Goal: Task Accomplishment & Management: Complete application form

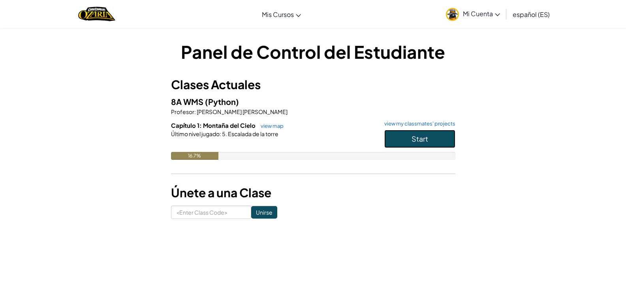
click at [399, 135] on button "Start" at bounding box center [419, 139] width 71 height 18
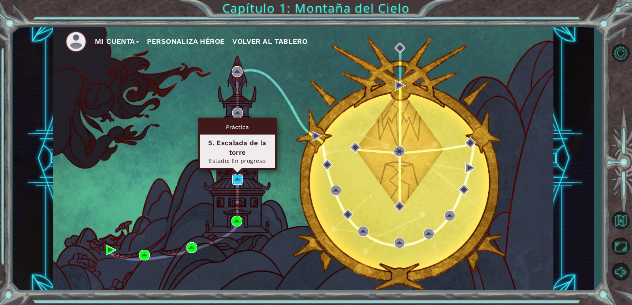
click at [239, 177] on img at bounding box center [237, 179] width 11 height 11
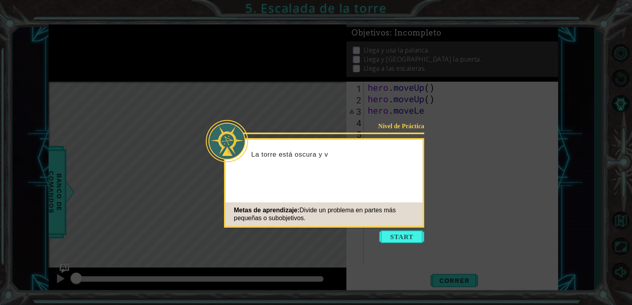
click at [407, 245] on icon at bounding box center [316, 152] width 632 height 305
click at [406, 239] on button "Start" at bounding box center [401, 237] width 45 height 13
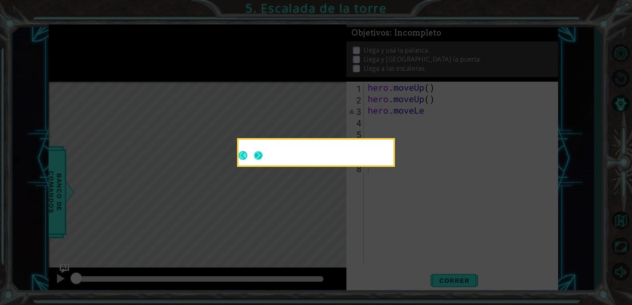
click at [263, 158] on button "Next" at bounding box center [258, 156] width 12 height 12
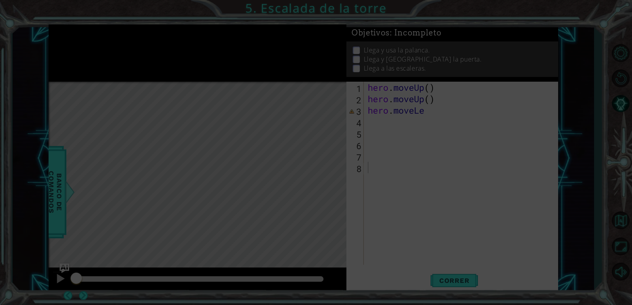
click at [261, 157] on icon at bounding box center [316, 152] width 632 height 305
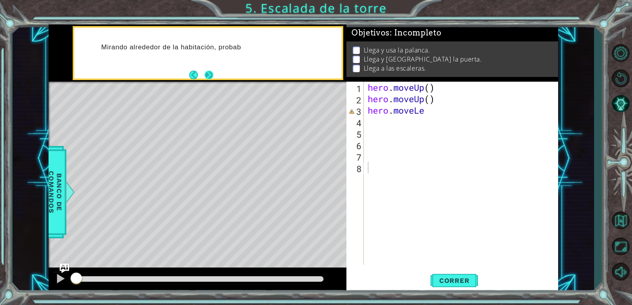
click at [211, 78] on button "Next" at bounding box center [209, 75] width 10 height 10
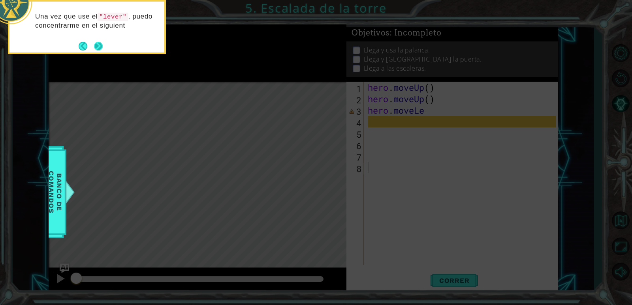
click at [96, 41] on button "Next" at bounding box center [98, 45] width 13 height 13
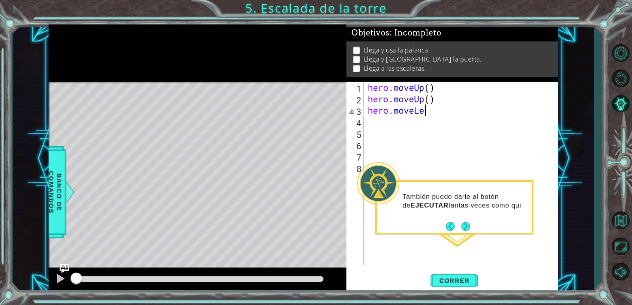
click at [428, 111] on div "hero . moveUp ( ) hero . moveUp ( ) hero . moveLe" at bounding box center [462, 185] width 193 height 206
click at [462, 222] on button "Next" at bounding box center [465, 227] width 11 height 11
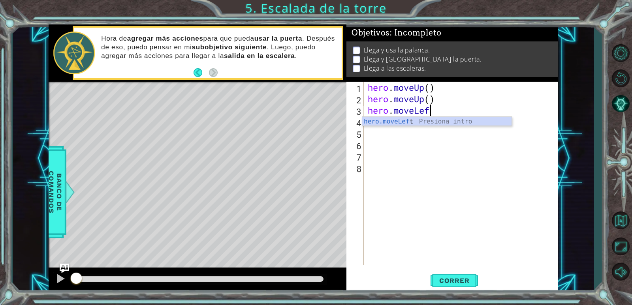
scroll to position [0, 2]
type textarea "hero.moveLeft"
click at [459, 158] on div "hero . moveUp ( ) hero . moveUp ( ) hero . moveLeft" at bounding box center [462, 185] width 193 height 206
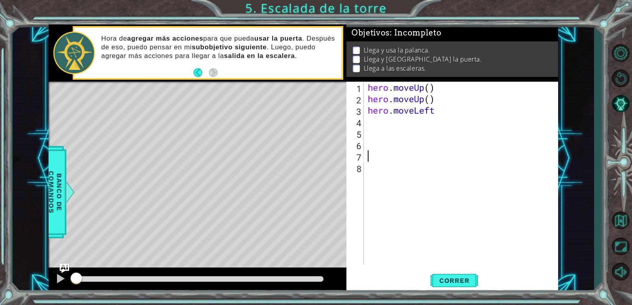
scroll to position [0, 0]
click at [422, 123] on div "hero . moveUp ( ) hero . moveUp ( ) hero . moveLeft" at bounding box center [462, 185] width 193 height 206
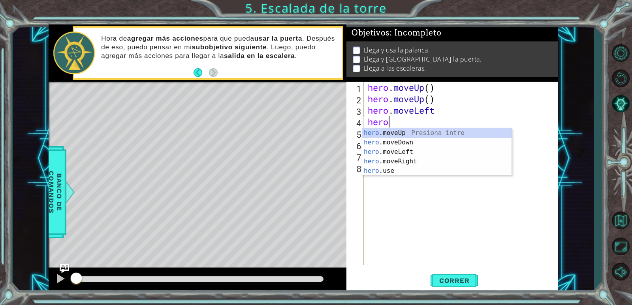
scroll to position [0, 0]
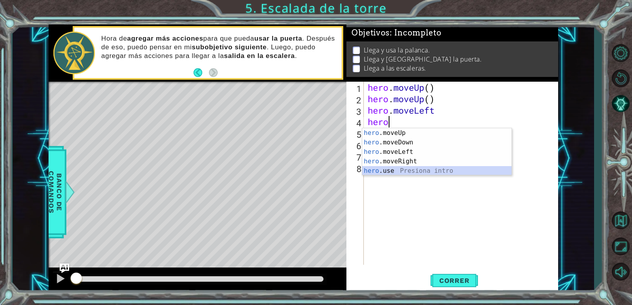
click at [421, 167] on div "hero .moveUp Presiona intro hero .moveDown Presiona intro hero .moveLeft Presio…" at bounding box center [436, 161] width 149 height 66
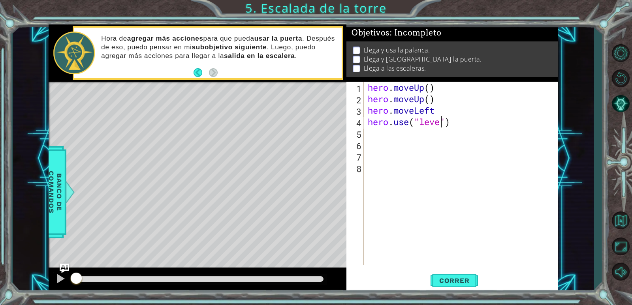
type textarea "hero.use("lever")"
click at [395, 133] on div "hero . moveUp ( ) hero . moveUp ( ) hero . moveLeft hero . use ( "lever" )" at bounding box center [462, 185] width 193 height 206
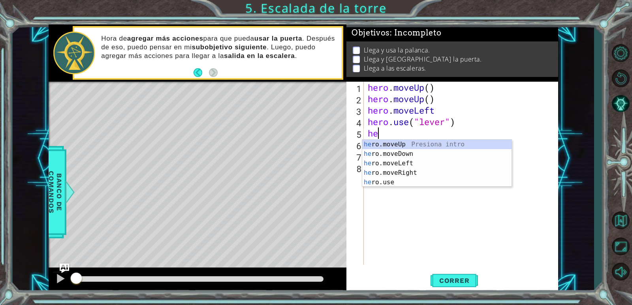
type textarea "her"
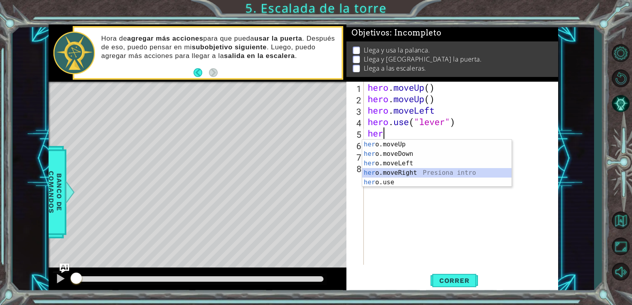
click at [401, 173] on div "her o.moveUp Presiona intro her o.moveDown Presiona intro her o.moveLeft Presio…" at bounding box center [436, 173] width 149 height 66
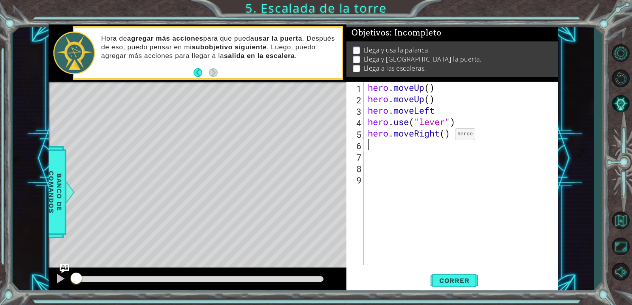
click at [443, 136] on div "hero . moveUp ( ) hero . moveUp ( ) hero . moveLeft hero . use ( "lever" ) hero…" at bounding box center [462, 185] width 193 height 206
type textarea "hero.moveRight(3)"
click at [416, 152] on div "hero . moveUp ( ) hero . moveUp ( ) hero . moveLeft hero . use ( "lever" ) hero…" at bounding box center [462, 185] width 193 height 206
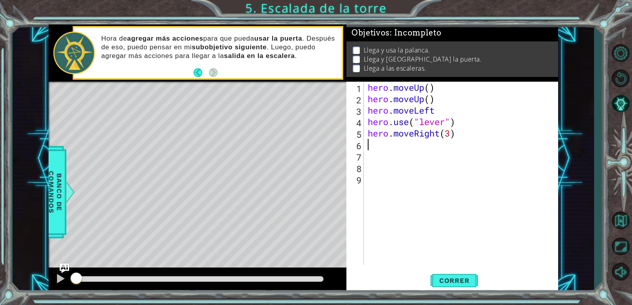
click at [415, 148] on div "hero . moveUp ( ) hero . moveUp ( ) hero . moveLeft hero . use ( "lever" ) hero…" at bounding box center [462, 185] width 193 height 206
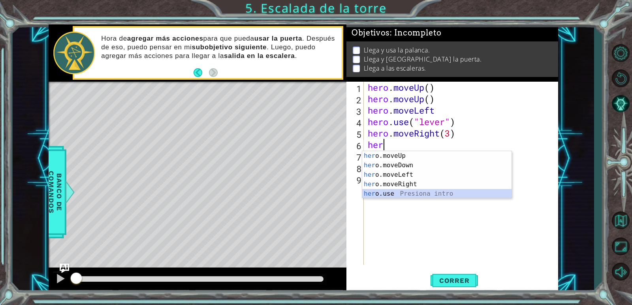
click at [393, 190] on div "her o.moveUp Presiona intro her o.moveDown Presiona intro her o.moveLeft Presio…" at bounding box center [436, 184] width 149 height 66
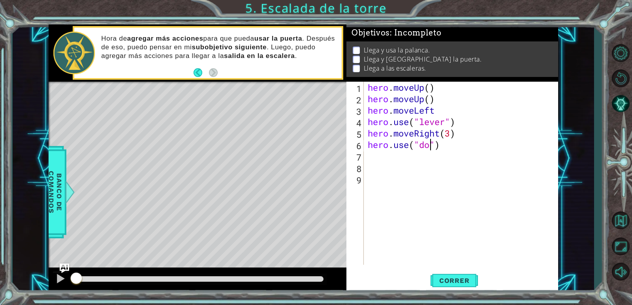
type textarea "hero.use("door")"
click at [414, 160] on div "hero . moveUp ( ) hero . moveUp ( ) hero . moveLeft hero . use ( "lever" ) hero…" at bounding box center [462, 185] width 193 height 206
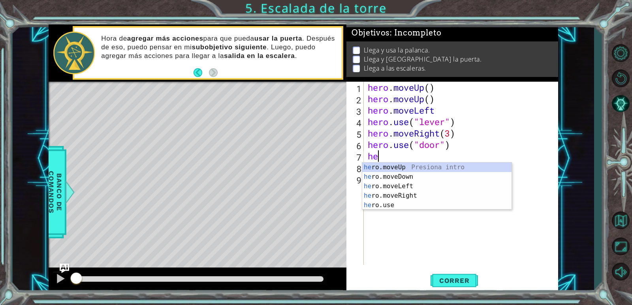
type textarea "her"
click at [404, 169] on div "her o.moveUp Presiona intro her o.moveDown Presiona intro her o.moveLeft Presio…" at bounding box center [436, 196] width 149 height 66
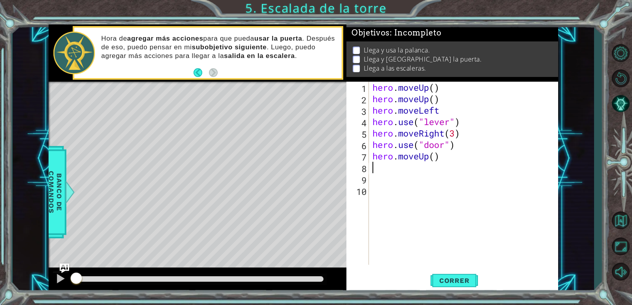
type textarea "he"
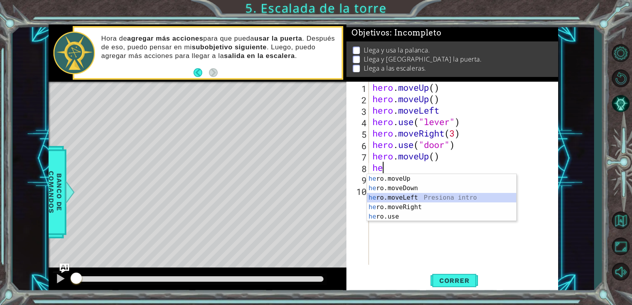
click at [407, 193] on div "he ro.moveUp Presiona intro he ro.moveDown Presiona intro he ro.moveLeft Presio…" at bounding box center [441, 207] width 149 height 66
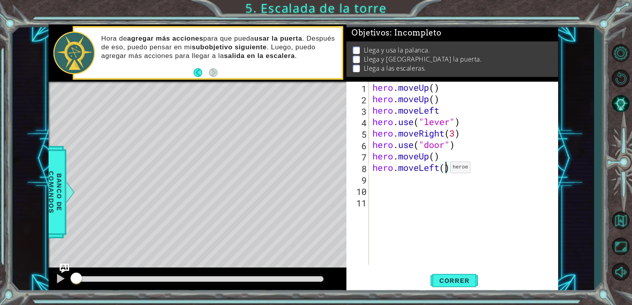
click at [443, 169] on div "hero . moveUp ( ) hero . moveUp ( ) hero . moveLeft hero . use ( "lever" ) hero…" at bounding box center [465, 185] width 189 height 206
type textarea "hero.moveLeft(3)"
click at [376, 181] on div "hero . moveUp ( ) hero . moveUp ( ) hero . moveLeft hero . use ( "lever" ) hero…" at bounding box center [465, 185] width 189 height 206
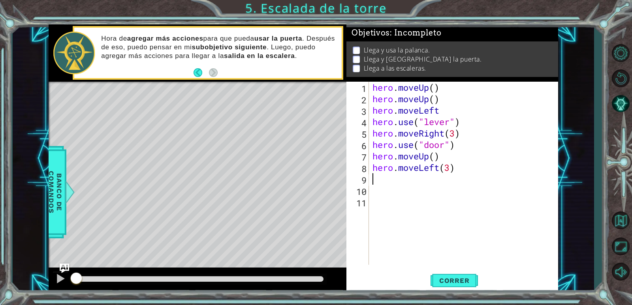
type textarea "h"
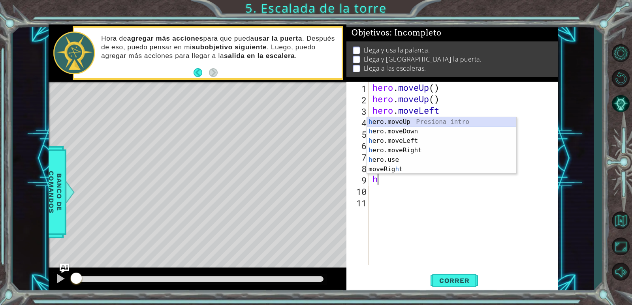
click at [409, 122] on div "h ero.moveUp Presiona intro h ero.moveDown Presiona intro h ero.moveLeft Presio…" at bounding box center [441, 155] width 149 height 76
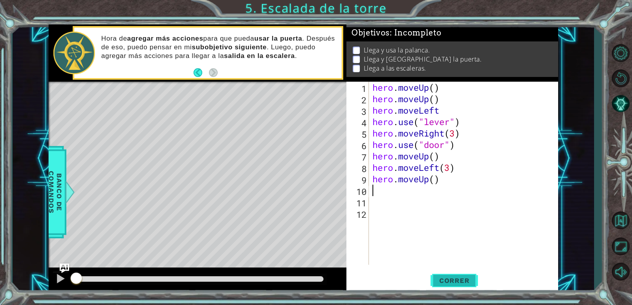
click at [439, 273] on button "Correr" at bounding box center [453, 280] width 47 height 21
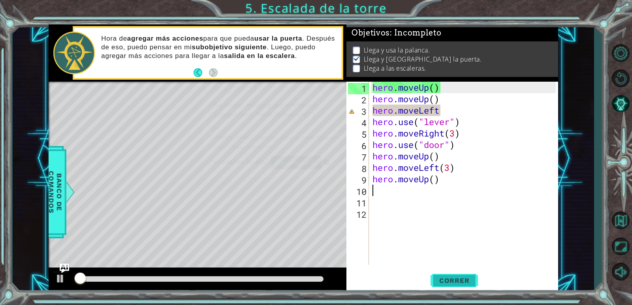
scroll to position [3, 0]
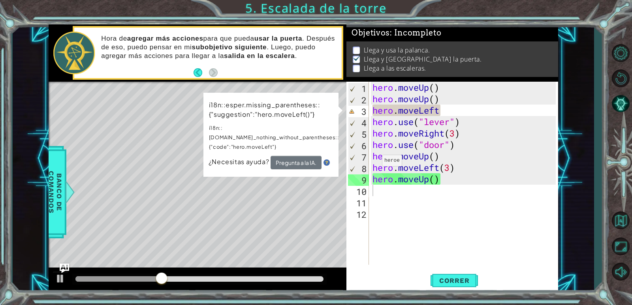
click at [317, 164] on div "i18n::esper.missing_parentheses::{"suggestion":"hero.moveLeft()"} i18n::[DOMAIN…" at bounding box center [271, 135] width 136 height 86
click at [263, 197] on div "Level Map" at bounding box center [231, 198] width 365 height 233
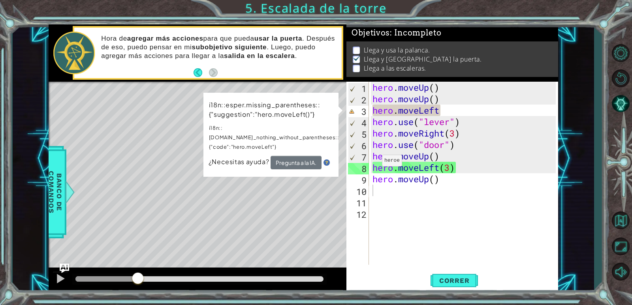
click at [137, 280] on div at bounding box center [106, 279] width 62 height 6
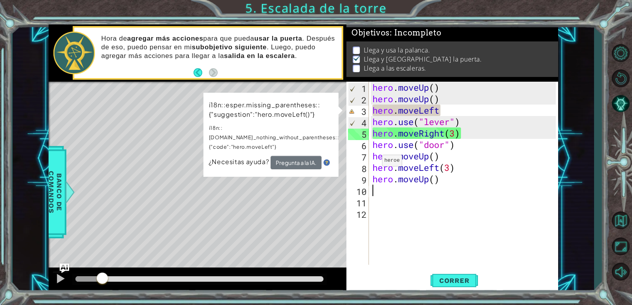
drag, startPoint x: 102, startPoint y: 278, endPoint x: 86, endPoint y: 277, distance: 15.4
click at [92, 280] on div at bounding box center [88, 279] width 26 height 6
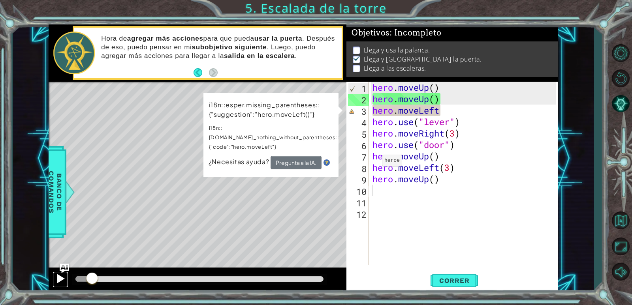
click at [66, 274] on button at bounding box center [61, 280] width 16 height 16
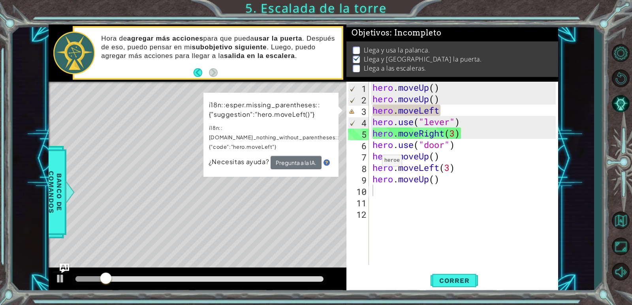
click at [255, 158] on span "¿Necesitas ayuda?" at bounding box center [239, 162] width 62 height 9
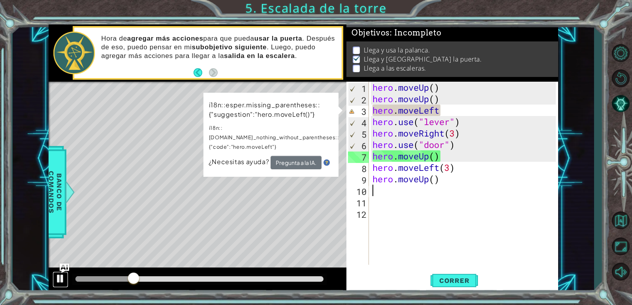
click at [68, 274] on button at bounding box center [61, 280] width 16 height 16
click at [198, 76] on button "Back" at bounding box center [200, 72] width 15 height 9
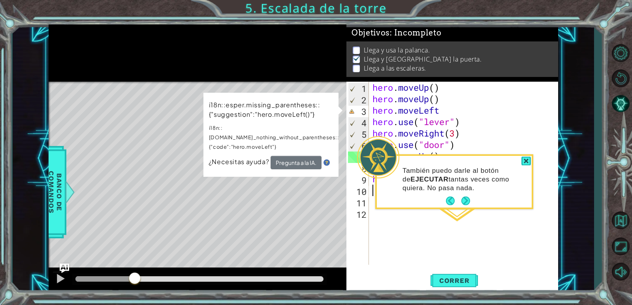
click at [521, 158] on header at bounding box center [454, 157] width 155 height 3
click at [526, 163] on div at bounding box center [525, 161] width 9 height 9
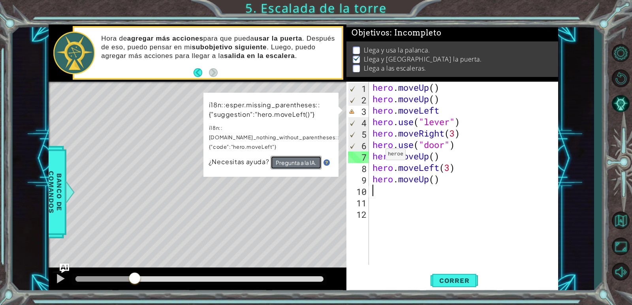
click at [307, 156] on button "Pregunta a la IA." at bounding box center [295, 162] width 51 height 13
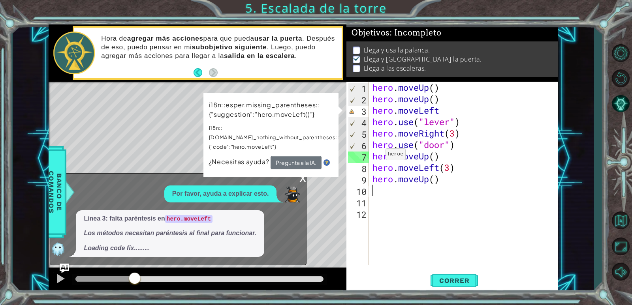
click at [303, 176] on div "x" at bounding box center [302, 178] width 7 height 8
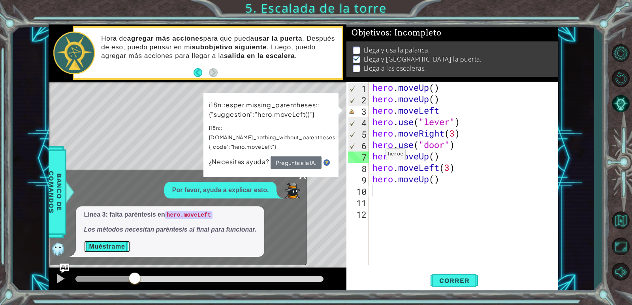
click at [118, 252] on button "Muéstrame" at bounding box center [107, 246] width 46 height 13
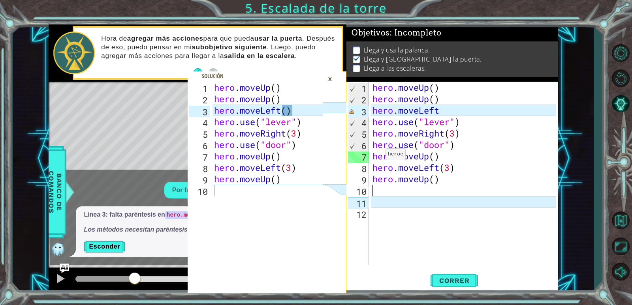
click at [330, 82] on div "×" at bounding box center [330, 78] width 12 height 13
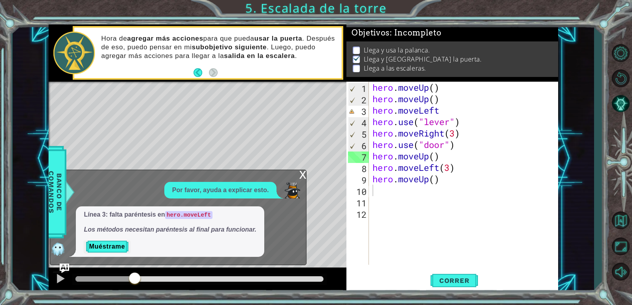
click at [440, 108] on div "hero . moveUp ( ) hero . moveUp ( ) hero . moveLeft hero . use ( "lever" ) hero…" at bounding box center [465, 185] width 189 height 206
click at [306, 175] on div "x" at bounding box center [302, 174] width 7 height 8
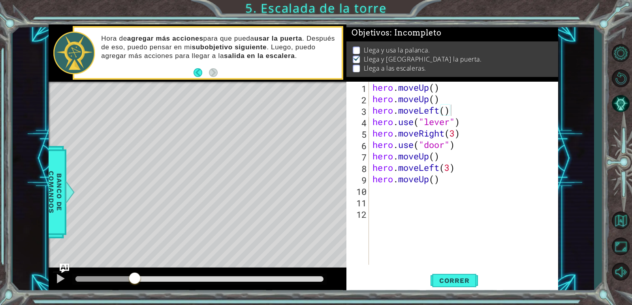
click at [439, 180] on div "hero . moveUp ( ) hero . moveUp ( ) hero . moveLeft ( ) hero . use ( "lever" ) …" at bounding box center [465, 185] width 189 height 206
type textarea "h"
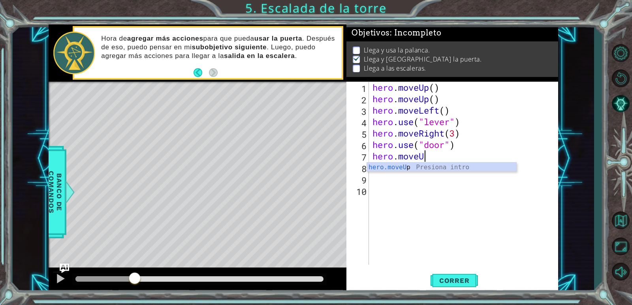
type textarea "h"
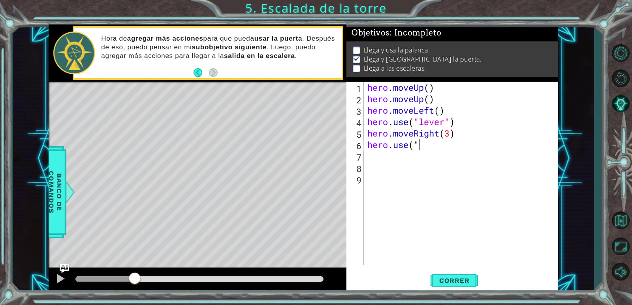
scroll to position [0, 0]
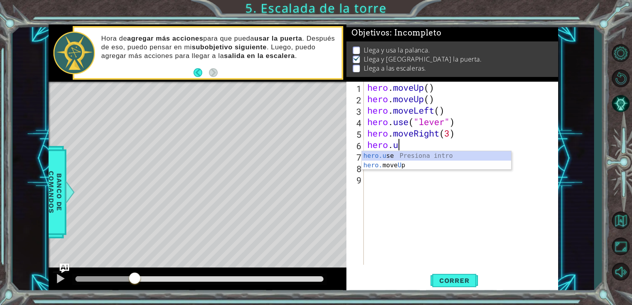
type textarea "h"
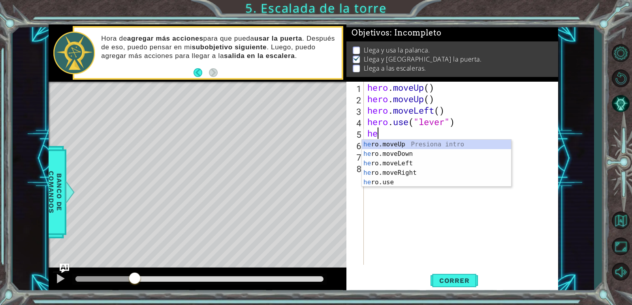
type textarea "h"
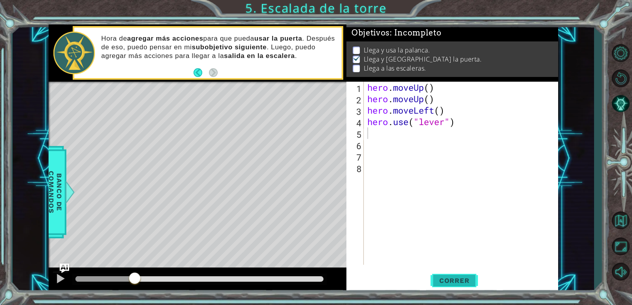
click at [439, 281] on span "Correr" at bounding box center [454, 281] width 46 height 8
click at [440, 280] on span "Correr" at bounding box center [454, 281] width 46 height 8
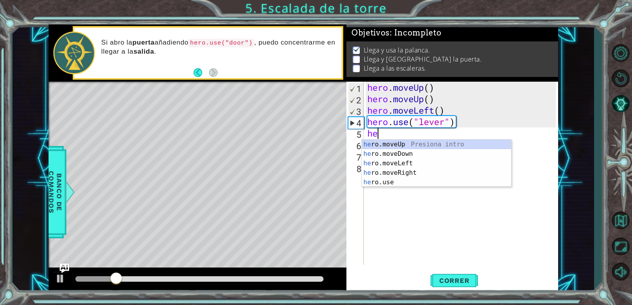
type textarea "her"
click at [389, 169] on div "her o.moveUp Presiona intro her o.moveDown Presiona intro her o.moveLeft Presio…" at bounding box center [436, 173] width 149 height 66
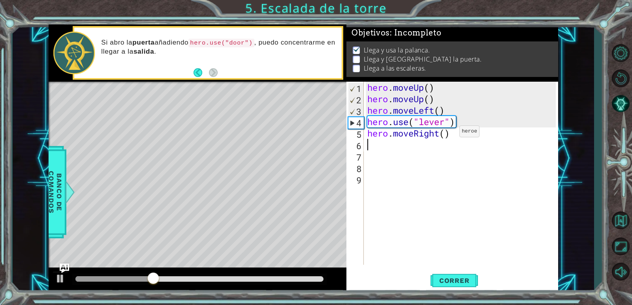
click at [447, 133] on div "hero . moveUp ( ) hero . moveUp ( ) hero . moveLeft ( ) hero . use ( "lever" ) …" at bounding box center [463, 185] width 194 height 206
type textarea "hero.moveRight(3)"
click at [426, 145] on div "hero . moveUp ( ) hero . moveUp ( ) hero . moveLeft ( ) hero . use ( "lever" ) …" at bounding box center [463, 185] width 194 height 206
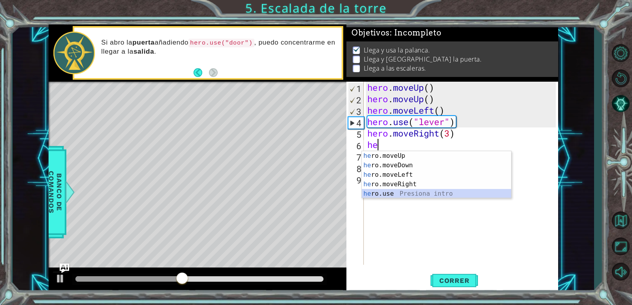
click at [399, 193] on div "he ro.moveUp Presiona intro he ro.moveDown Presiona intro he ro.moveLeft Presio…" at bounding box center [436, 184] width 149 height 66
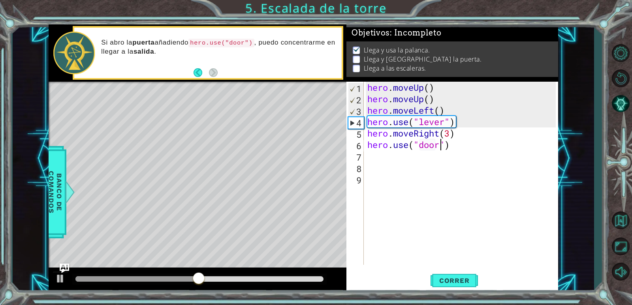
scroll to position [0, 3]
type textarea "hero.use("door")"
click at [446, 287] on button "Correr" at bounding box center [453, 280] width 47 height 21
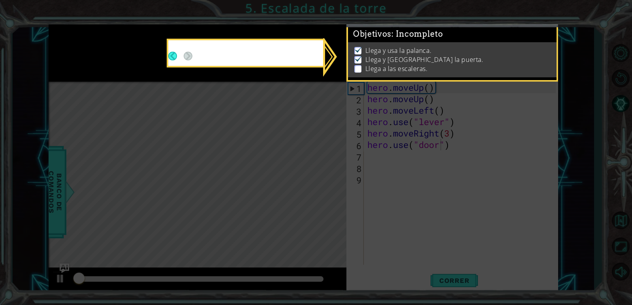
scroll to position [3, 0]
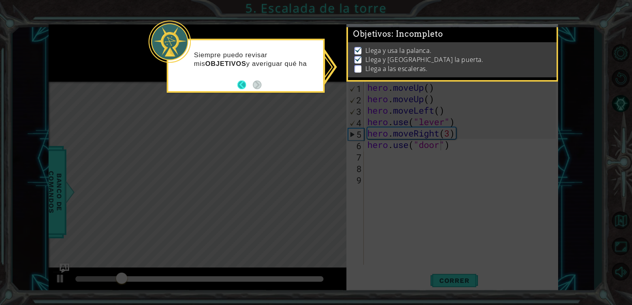
click at [238, 86] on button "Back" at bounding box center [244, 85] width 15 height 9
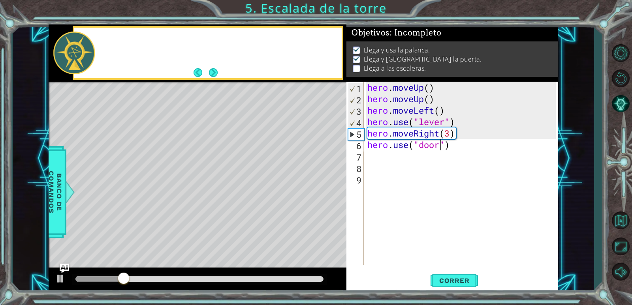
scroll to position [2, 0]
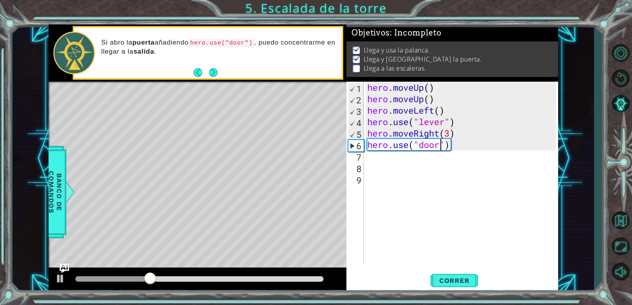
click at [379, 165] on div "hero . moveUp ( ) hero . moveUp ( ) hero . moveLeft ( ) hero . use ( "lever" ) …" at bounding box center [463, 185] width 194 height 206
click at [377, 157] on div "hero . moveUp ( ) hero . moveUp ( ) hero . moveLeft ( ) hero . use ( "lever" ) …" at bounding box center [463, 185] width 194 height 206
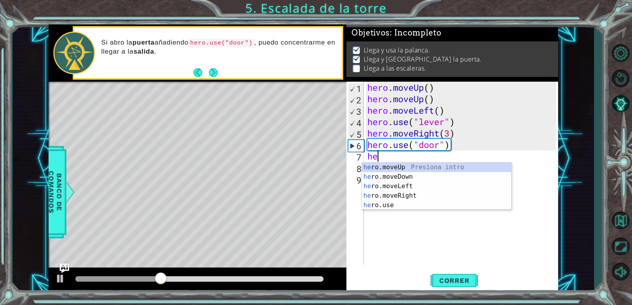
type textarea "her"
click at [407, 169] on div "her o.moveUp Presiona intro her o.moveDown Presiona intro her o.moveLeft Presio…" at bounding box center [436, 196] width 149 height 66
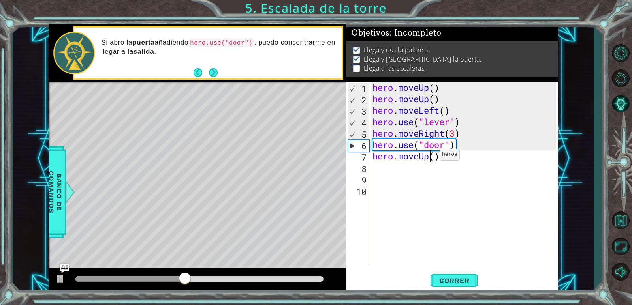
click at [432, 157] on div "hero . moveUp ( ) hero . moveUp ( ) hero . moveLeft ( ) hero . use ( "lever" ) …" at bounding box center [465, 185] width 189 height 206
click at [433, 156] on div "hero . moveUp ( ) hero . moveUp ( ) hero . moveLeft ( ) hero . use ( "lever" ) …" at bounding box center [465, 185] width 189 height 206
type textarea "hero.moveUp(2)"
click at [401, 166] on div "hero . moveUp ( ) hero . moveUp ( ) hero . moveLeft ( ) hero . use ( "lever" ) …" at bounding box center [465, 185] width 189 height 206
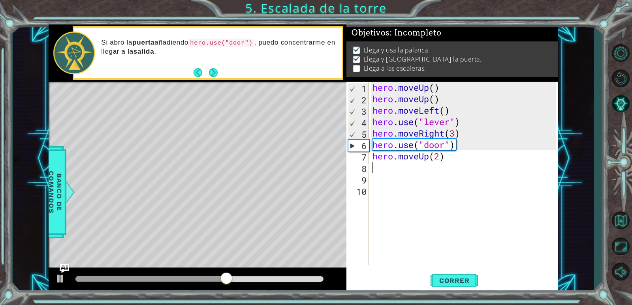
scroll to position [0, 0]
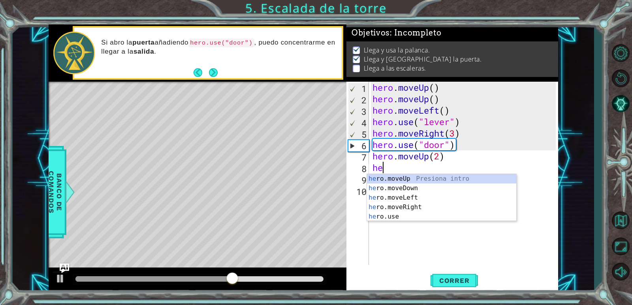
type textarea "her"
click at [418, 195] on div "her o.moveUp Presiona intro her o.moveDown Presiona intro her o.moveLeft Presio…" at bounding box center [441, 207] width 149 height 66
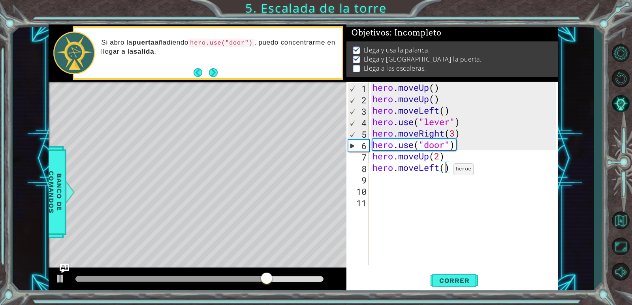
click at [446, 171] on div "hero . moveUp ( ) hero . moveUp ( ) hero . moveLeft ( ) hero . use ( "lever" ) …" at bounding box center [465, 185] width 189 height 206
type textarea "hero.moveLeft(3)"
click at [431, 274] on button "Correr" at bounding box center [453, 280] width 47 height 21
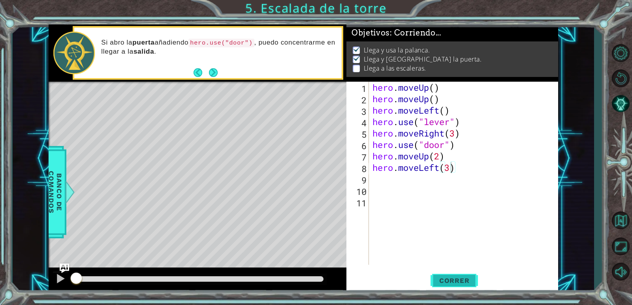
click at [433, 276] on button "Correr" at bounding box center [453, 280] width 47 height 21
click at [435, 276] on button "Correr" at bounding box center [453, 280] width 47 height 21
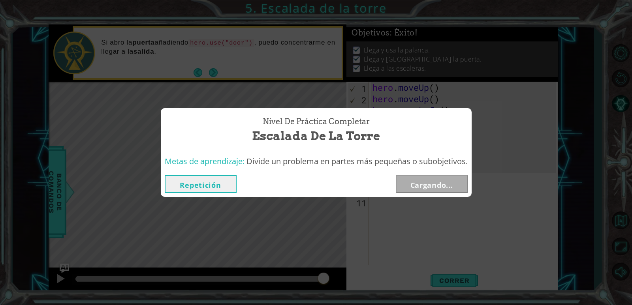
click at [622, 113] on div "Nivel de Práctica Completar Escalada de la torre Metas de aprendizaje: Divide u…" at bounding box center [316, 152] width 632 height 305
drag, startPoint x: 625, startPoint y: 101, endPoint x: 439, endPoint y: 219, distance: 220.6
click at [439, 219] on div "Nivel de Práctica Completar Escalada de la torre Metas de aprendizaje: Divide u…" at bounding box center [316, 152] width 632 height 305
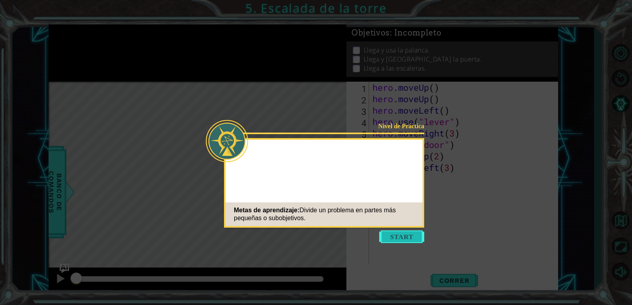
click at [413, 236] on button "Start" at bounding box center [401, 237] width 45 height 13
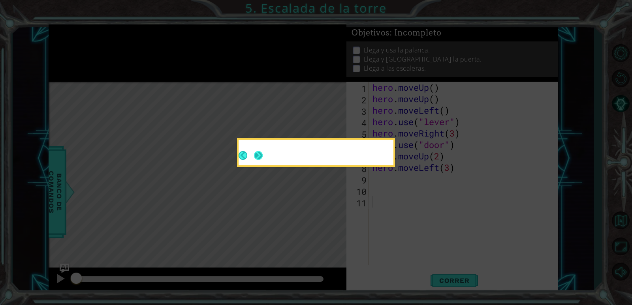
click at [261, 159] on button "Next" at bounding box center [258, 155] width 9 height 9
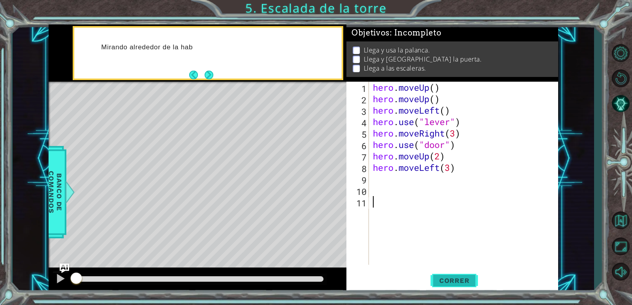
click at [456, 282] on span "Correr" at bounding box center [454, 281] width 46 height 8
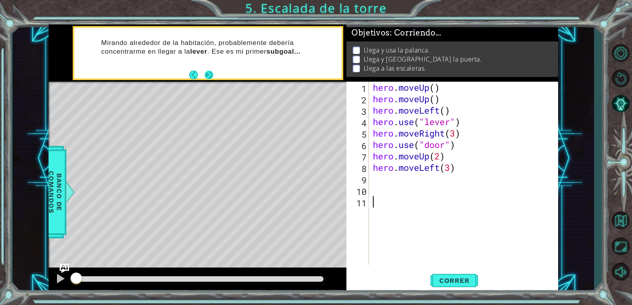
click at [206, 74] on button "Next" at bounding box center [209, 75] width 9 height 9
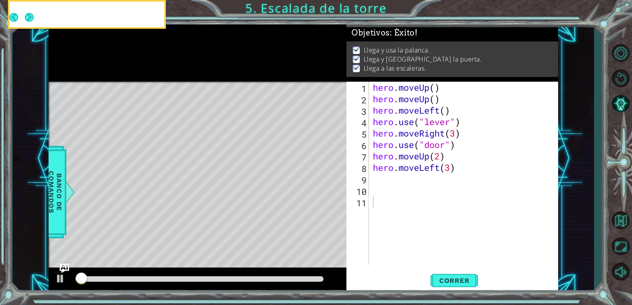
click at [206, 74] on div at bounding box center [198, 52] width 298 height 57
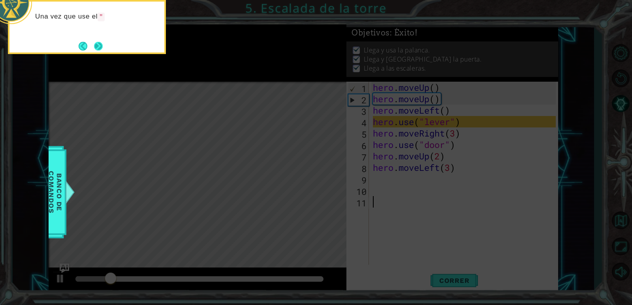
click at [99, 49] on button "Next" at bounding box center [98, 46] width 9 height 9
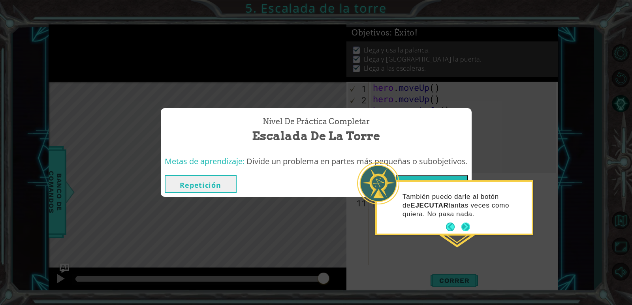
click at [466, 230] on button "Next" at bounding box center [465, 227] width 9 height 9
click at [463, 225] on button "Next" at bounding box center [465, 227] width 9 height 9
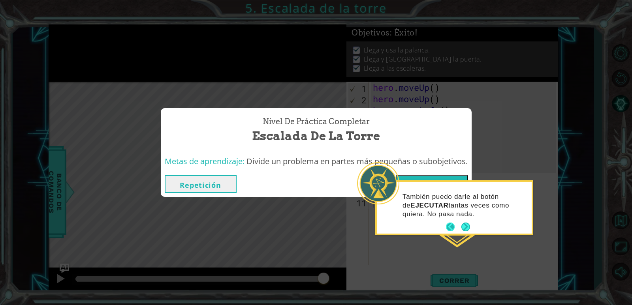
click at [450, 228] on button "Back" at bounding box center [453, 227] width 15 height 9
click at [449, 177] on button "Siguiente" at bounding box center [432, 184] width 72 height 18
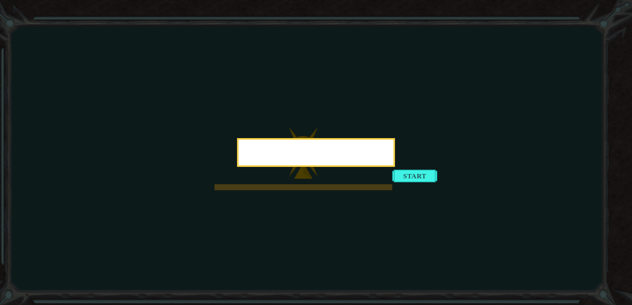
click at [395, 167] on div at bounding box center [316, 152] width 158 height 29
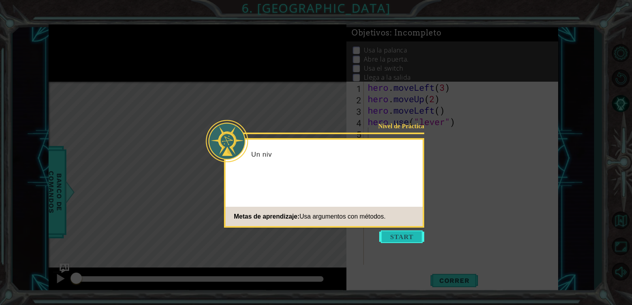
click at [409, 235] on button "Start" at bounding box center [401, 237] width 45 height 13
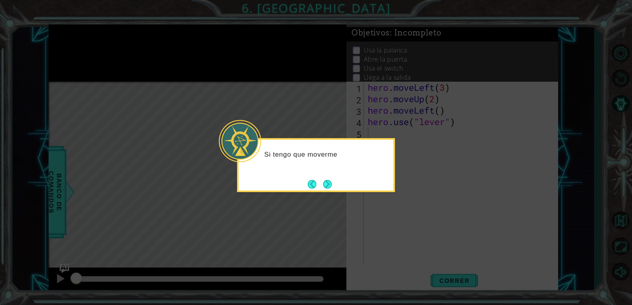
click at [332, 184] on button "Next" at bounding box center [327, 184] width 9 height 9
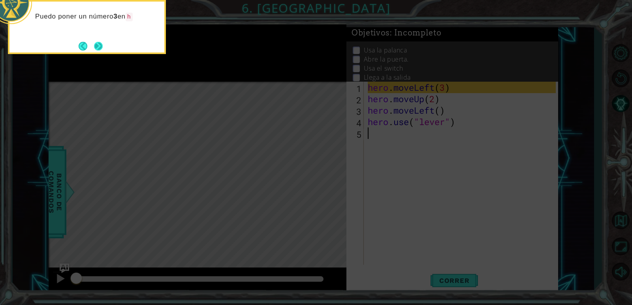
click at [102, 50] on button "Next" at bounding box center [98, 46] width 9 height 9
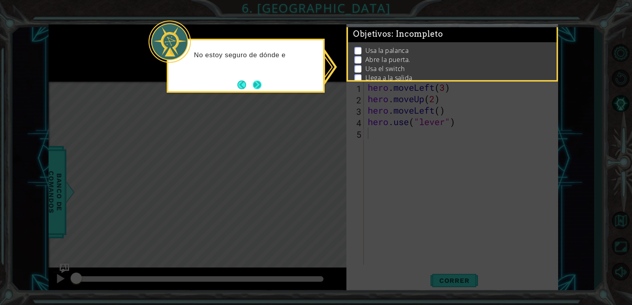
click at [253, 85] on button "Next" at bounding box center [257, 85] width 9 height 9
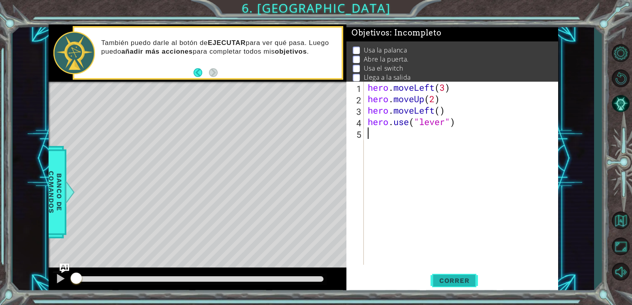
click at [465, 273] on button "Correr" at bounding box center [453, 280] width 47 height 21
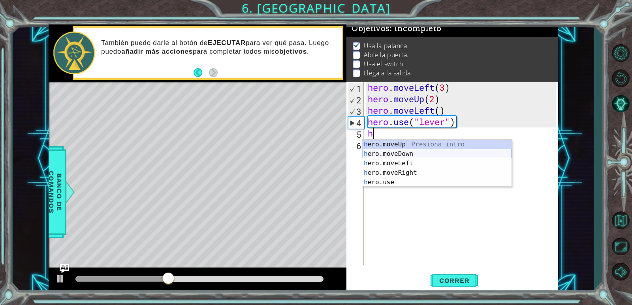
click at [417, 165] on div "h ero.moveUp Presiona intro h ero.moveDown Presiona intro h ero.moveLeft Presio…" at bounding box center [436, 173] width 149 height 66
type textarea "hero.moveLeft(1)"
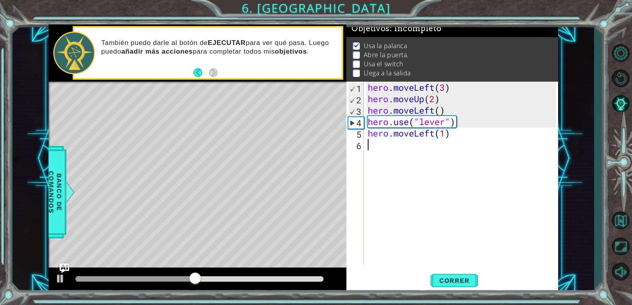
click at [367, 141] on div "hero . moveLeft ( 3 ) hero . moveUp ( 2 ) hero . moveLeft ( ) hero . use ( "lev…" at bounding box center [462, 185] width 193 height 206
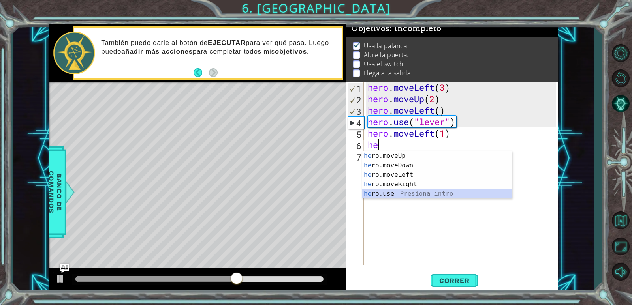
click at [396, 193] on div "he ro.moveUp Presiona intro he ro.moveDown Presiona intro he ro.moveLeft Presio…" at bounding box center [436, 184] width 149 height 66
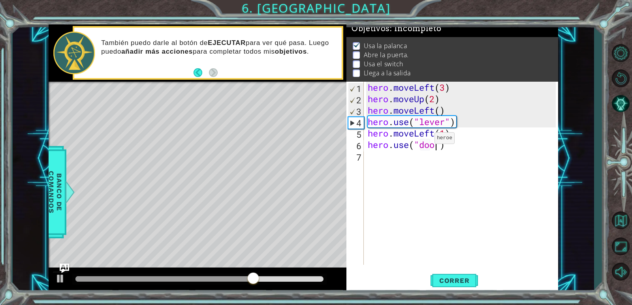
type textarea "hero.use("door")"
click at [376, 158] on div "hero . moveLeft ( 3 ) hero . moveUp ( 2 ) hero . moveLeft ( ) hero . use ( "lev…" at bounding box center [462, 185] width 193 height 206
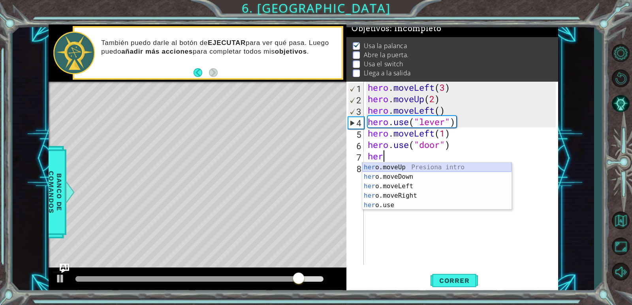
click at [398, 166] on div "her o.moveUp Presiona intro her o.moveDown Presiona intro her o.moveLeft Presio…" at bounding box center [436, 196] width 149 height 66
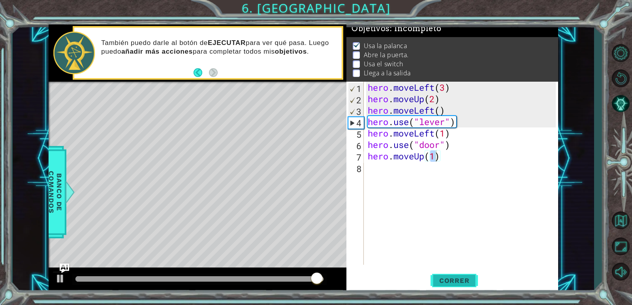
click at [431, 275] on button "Correr" at bounding box center [453, 280] width 47 height 21
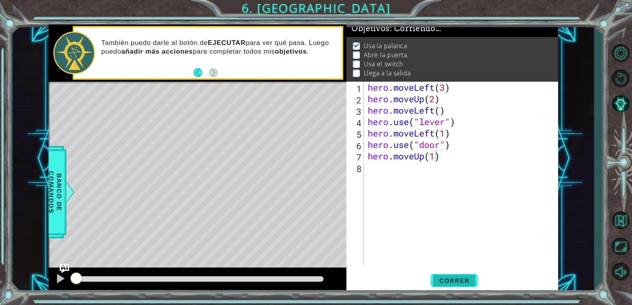
click at [432, 275] on button "Correr" at bounding box center [453, 280] width 47 height 21
click at [438, 277] on span "Correr" at bounding box center [454, 281] width 46 height 8
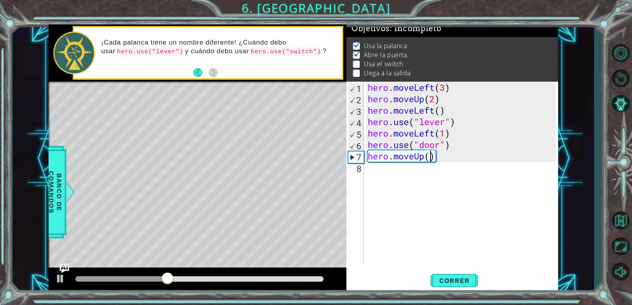
type textarea "hero.moveUp(2)"
click at [392, 171] on div "hero . moveLeft ( 3 ) hero . moveUp ( 2 ) hero . moveLeft ( ) hero . use ( "lev…" at bounding box center [462, 185] width 193 height 206
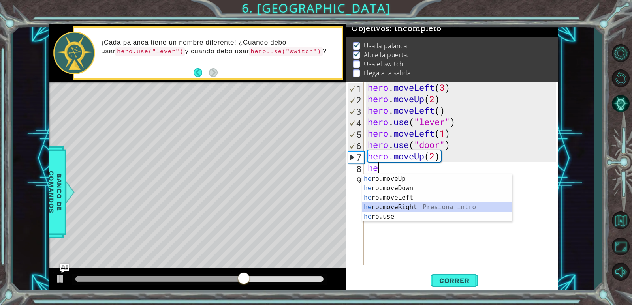
click at [402, 206] on div "he ro.moveUp Presiona intro he ro.moveDown Presiona intro he ro.moveLeft Presio…" at bounding box center [436, 207] width 149 height 66
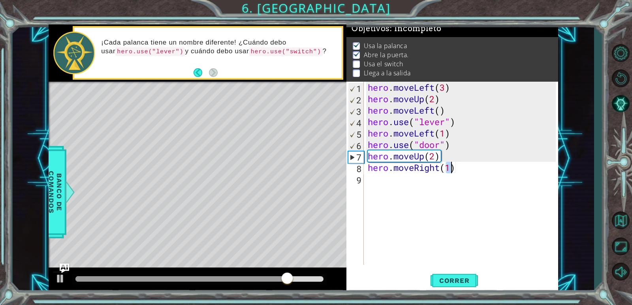
type textarea "hero.moveRight(2)"
click at [392, 177] on div "hero . moveLeft ( 3 ) hero . moveUp ( 2 ) hero . moveLeft ( ) hero . use ( "lev…" at bounding box center [462, 185] width 193 height 206
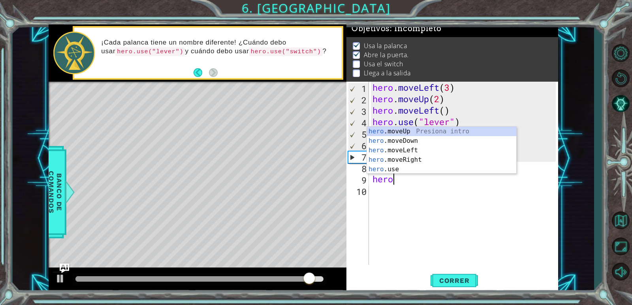
scroll to position [0, 0]
click at [401, 170] on div "hero .moveUp Presiona intro hero .moveDown Presiona intro hero .moveLeft Presio…" at bounding box center [441, 160] width 149 height 66
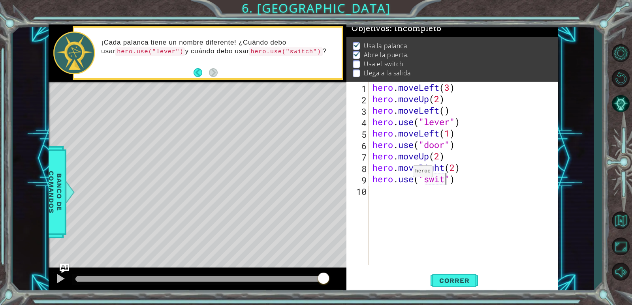
scroll to position [0, 4]
type textarea "hero.use("switch")"
click at [436, 277] on span "Correr" at bounding box center [454, 281] width 46 height 8
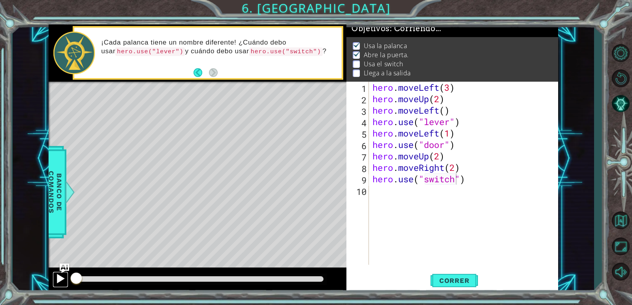
click at [57, 278] on button at bounding box center [61, 280] width 16 height 16
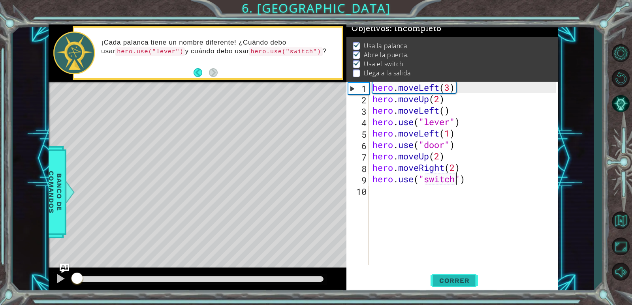
click at [461, 280] on span "Correr" at bounding box center [454, 281] width 46 height 8
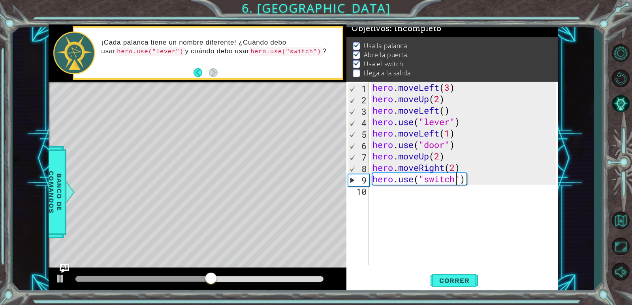
click at [374, 192] on div "hero . moveLeft ( 3 ) hero . moveUp ( 2 ) hero . moveLeft ( ) hero . use ( "lev…" at bounding box center [465, 185] width 189 height 206
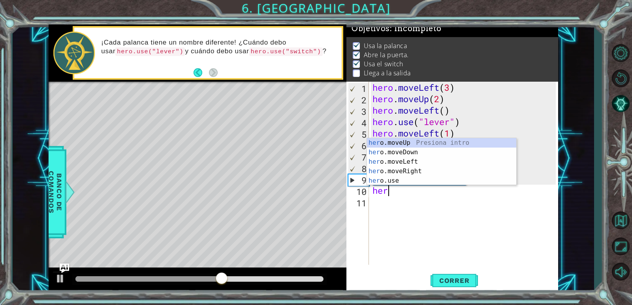
scroll to position [0, 0]
click at [397, 168] on div "hero .moveUp Presiona intro hero .moveDown Presiona intro hero .moveLeft Presio…" at bounding box center [441, 171] width 149 height 66
type textarea "hero.moveRight(1)"
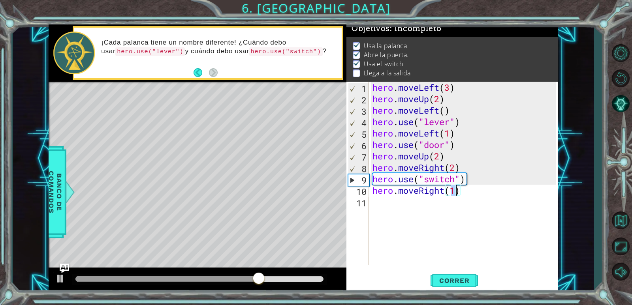
click at [392, 201] on div "hero . moveLeft ( 3 ) hero . moveUp ( 2 ) hero . moveLeft ( ) hero . use ( "lev…" at bounding box center [465, 185] width 189 height 206
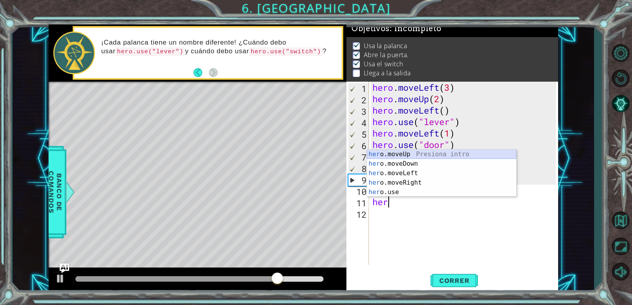
click at [418, 155] on div "her o.moveUp Presiona intro her o.moveDown Presiona intro her o.moveLeft Presio…" at bounding box center [441, 183] width 149 height 66
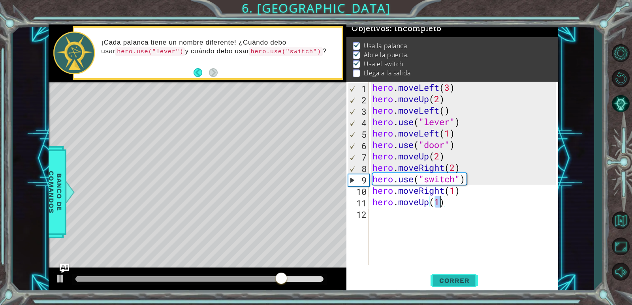
type textarea "hero.moveUp(1)"
click at [448, 276] on button "Correr" at bounding box center [453, 280] width 47 height 21
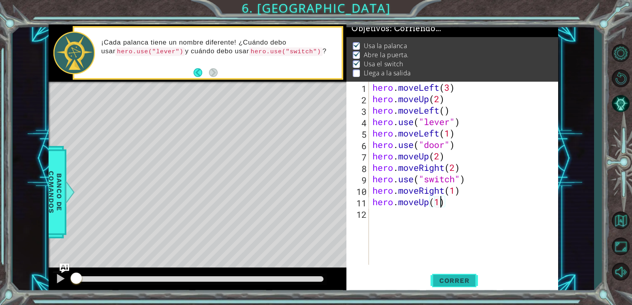
click at [449, 277] on span "Correr" at bounding box center [454, 281] width 46 height 8
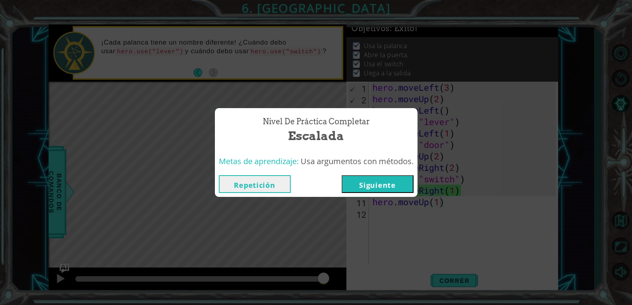
click at [408, 186] on button "Siguiente" at bounding box center [378, 184] width 72 height 18
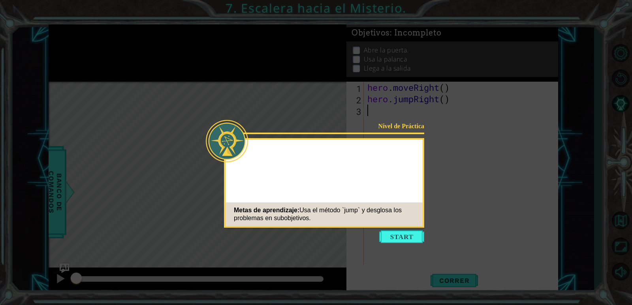
click at [404, 173] on div "Nivel de Práctica Metas de aprendizaje: Usa el método `jump` y desglosa los pro…" at bounding box center [324, 183] width 200 height 90
click at [412, 233] on button "Start" at bounding box center [401, 237] width 45 height 13
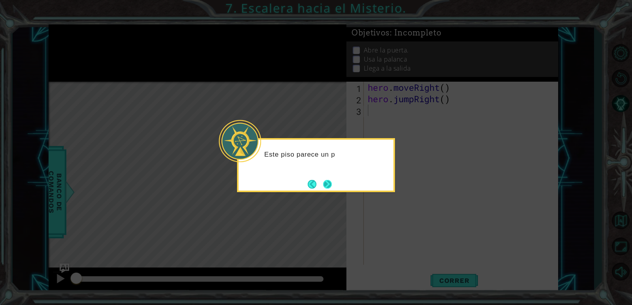
click at [330, 186] on button "Next" at bounding box center [327, 184] width 9 height 9
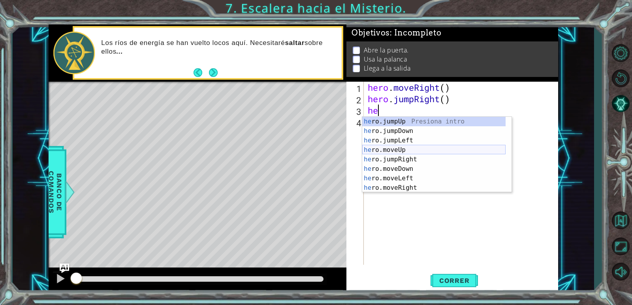
click at [413, 148] on div "he ro.jumpUp Presiona intro he ro.jumpDown Presiona intro he ro.jumpLeft Presio…" at bounding box center [433, 164] width 143 height 95
type textarea "hero.moveUp(1)"
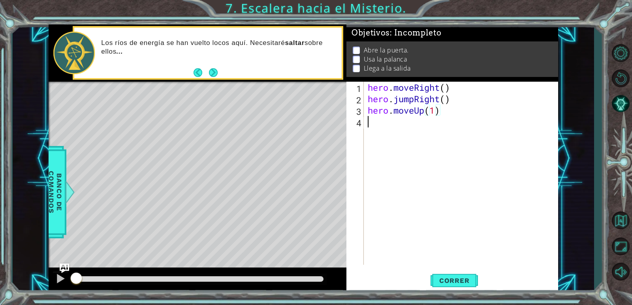
click at [387, 126] on div "hero . moveRight ( ) hero . jumpRight ( ) hero . moveUp ( 1 )" at bounding box center [462, 185] width 193 height 206
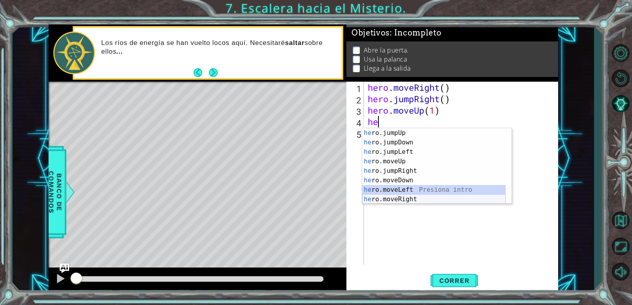
drag, startPoint x: 410, startPoint y: 193, endPoint x: 409, endPoint y: 198, distance: 4.8
click at [409, 198] on div "he ro.jumpUp Presiona intro he ro.jumpDown Presiona intro he ro.jumpLeft Presio…" at bounding box center [433, 175] width 143 height 95
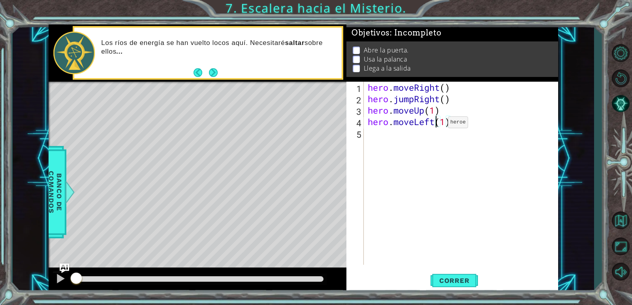
click at [436, 124] on div "hero . moveRight ( ) hero . jumpRight ( ) hero . moveUp ( 1 ) hero . moveLeft (…" at bounding box center [462, 185] width 193 height 206
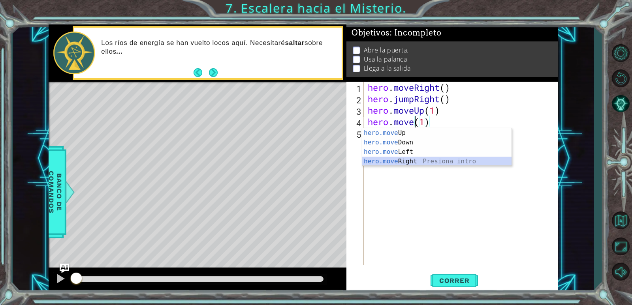
click at [427, 158] on div "hero.move Up Presiona intro hero.move Down Presiona intro hero.move Left Presio…" at bounding box center [436, 156] width 149 height 57
type textarea "hero.moveRight(1)(1)"
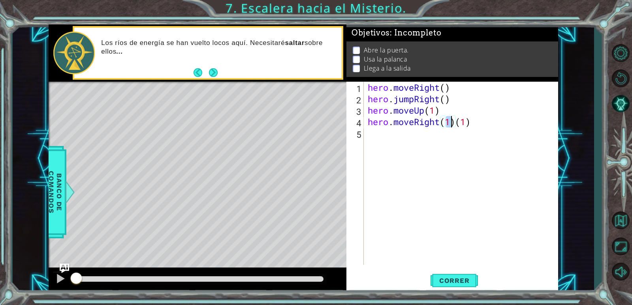
click at [483, 128] on div "hero . moveRight ( ) hero . jumpRight ( ) hero . moveUp ( 1 ) hero . moveRight …" at bounding box center [462, 185] width 193 height 206
click at [483, 125] on div "hero . moveRight ( ) hero . jumpRight ( ) hero . moveUp ( 1 ) hero . moveRight …" at bounding box center [462, 185] width 193 height 206
type textarea "hero.moveRight(1)"
click at [402, 139] on div "hero . moveRight ( ) hero . jumpRight ( ) hero . moveUp ( 1 ) hero . moveRight …" at bounding box center [462, 185] width 193 height 206
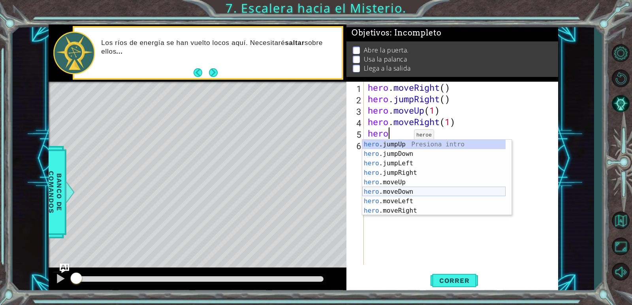
scroll to position [9, 0]
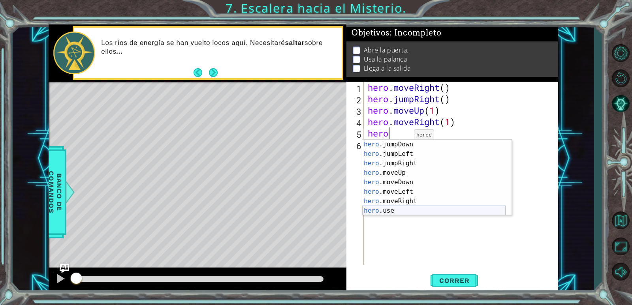
click at [408, 210] on div "hero .jumpDown Presiona intro hero .jumpLeft Presiona intro hero .jumpRight Pre…" at bounding box center [433, 187] width 143 height 95
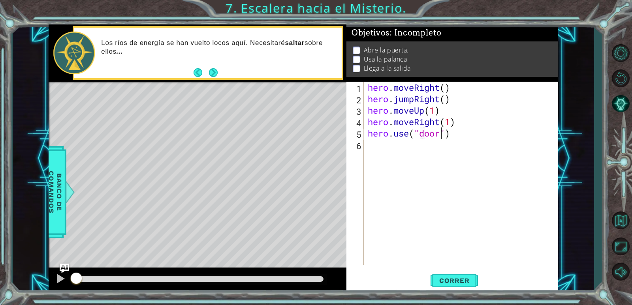
scroll to position [0, 3]
type textarea "hero.use("door")"
click at [445, 276] on button "Correr" at bounding box center [453, 280] width 47 height 21
click at [445, 277] on button "Correr" at bounding box center [453, 280] width 47 height 21
click at [444, 282] on span "Correr" at bounding box center [454, 281] width 46 height 8
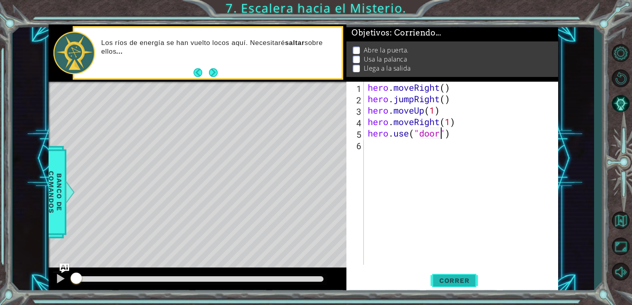
click at [456, 279] on span "Correr" at bounding box center [454, 281] width 46 height 8
click at [457, 279] on span "Correr" at bounding box center [454, 281] width 46 height 8
click at [63, 274] on div at bounding box center [60, 279] width 10 height 10
click at [454, 286] on button "Correr" at bounding box center [453, 280] width 47 height 21
click at [454, 284] on span "Correr" at bounding box center [454, 281] width 46 height 8
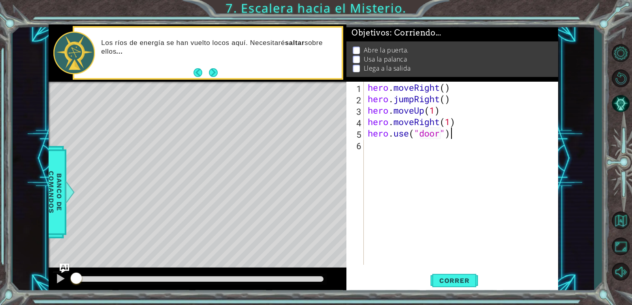
click at [454, 137] on div "hero . moveRight ( ) hero . jumpRight ( ) hero . moveUp ( 1 ) hero . moveRight …" at bounding box center [462, 185] width 193 height 206
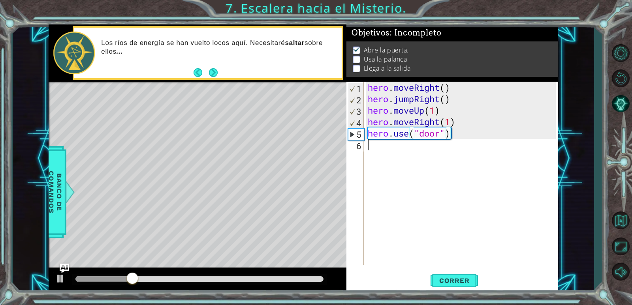
click at [375, 154] on div "hero . moveRight ( ) hero . jumpRight ( ) hero . moveUp ( 1 ) hero . moveRight …" at bounding box center [462, 185] width 193 height 206
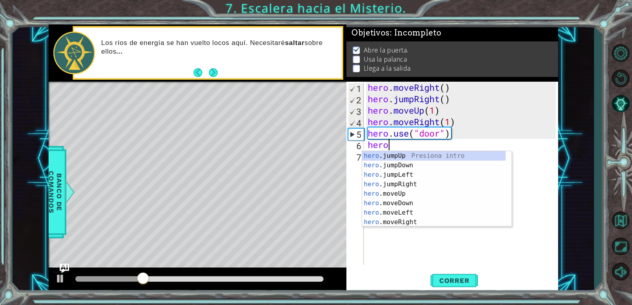
scroll to position [0, 0]
click at [413, 192] on div "hero .jumpUp Presiona intro hero .jumpDown Presiona intro hero .jumpLeft Presio…" at bounding box center [433, 198] width 143 height 95
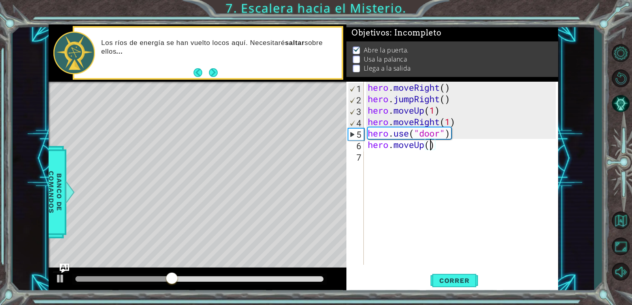
type textarea "hero.moveUp(2)"
click at [391, 159] on div "hero . moveRight ( ) hero . jumpRight ( ) hero . moveUp ( 1 ) hero . moveRight …" at bounding box center [462, 185] width 193 height 206
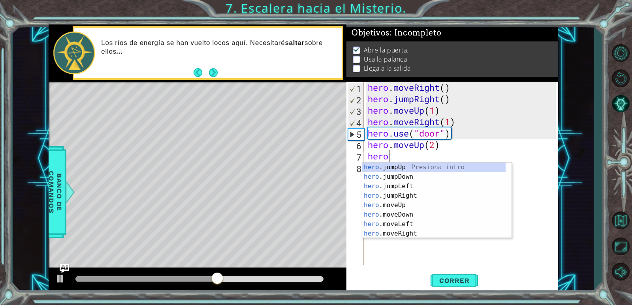
scroll to position [0, 0]
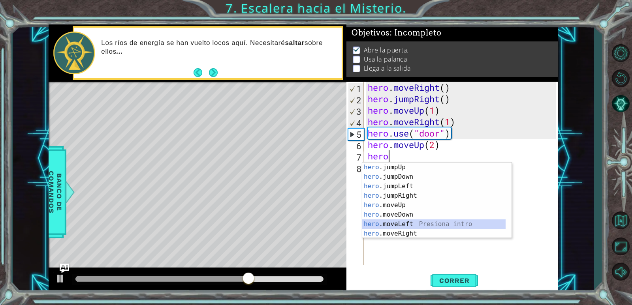
click at [411, 224] on div "hero .jumpUp Presiona intro hero .jumpDown Presiona intro hero .jumpLeft Presio…" at bounding box center [433, 210] width 143 height 95
type textarea "hero.moveLeft(1)"
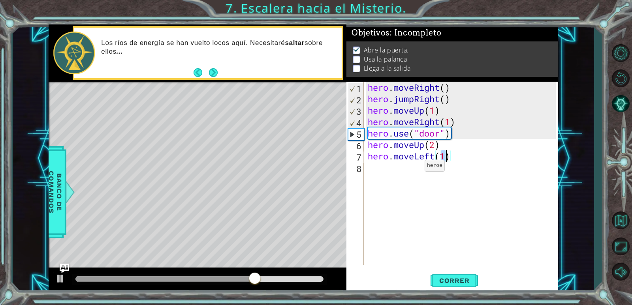
click at [411, 170] on div "hero . moveRight ( ) hero . jumpRight ( ) hero . moveUp ( 1 ) hero . moveRight …" at bounding box center [462, 185] width 193 height 206
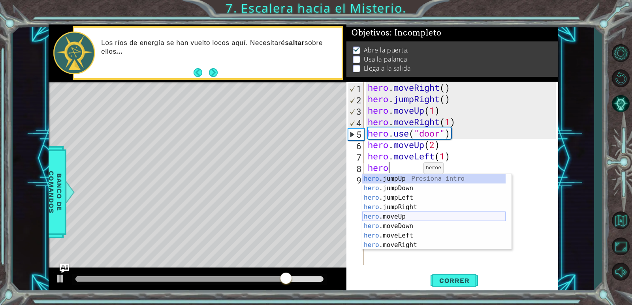
scroll to position [9, 0]
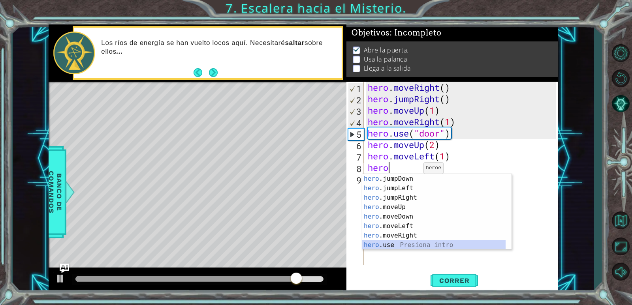
click at [397, 241] on div "hero .jumpDown Presiona intro hero .jumpLeft Presiona intro hero .jumpRight Pre…" at bounding box center [433, 221] width 143 height 95
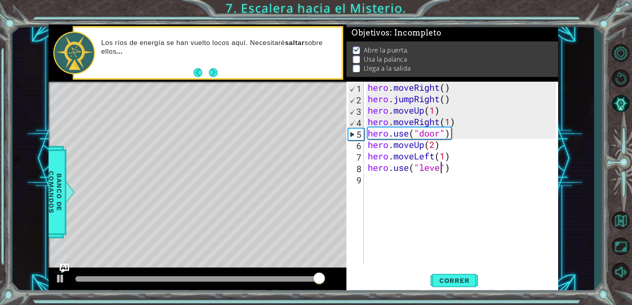
type textarea "hero.use("lever")"
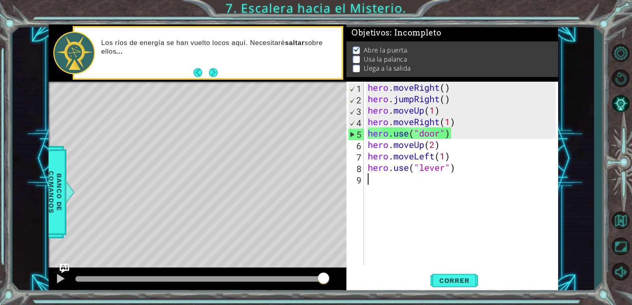
click at [383, 186] on div "hero . moveRight ( ) hero . jumpRight ( ) hero . moveUp ( 1 ) hero . moveRight …" at bounding box center [462, 185] width 193 height 206
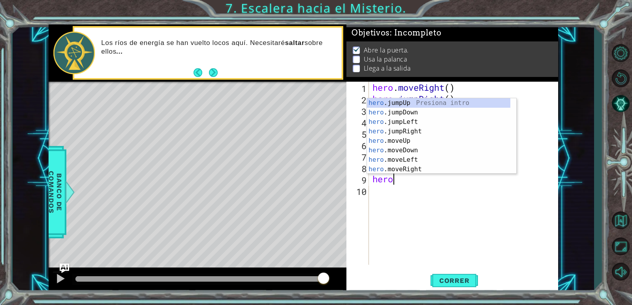
scroll to position [0, 0]
click at [399, 163] on div "hero .jumpUp Presiona intro hero .jumpDown Presiona intro hero .jumpLeft Presio…" at bounding box center [438, 145] width 143 height 95
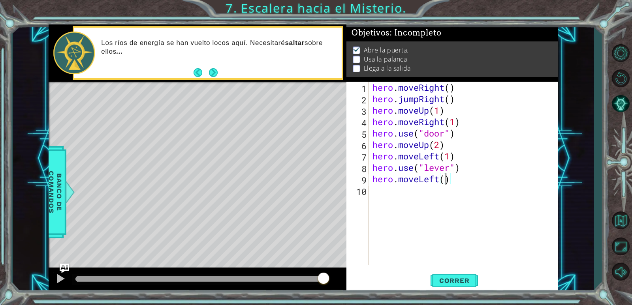
type textarea "hero.moveLeft(2)"
click at [409, 193] on div "hero . moveRight ( ) hero . jumpRight ( ) hero . moveUp ( 1 ) hero . moveRight …" at bounding box center [465, 185] width 189 height 206
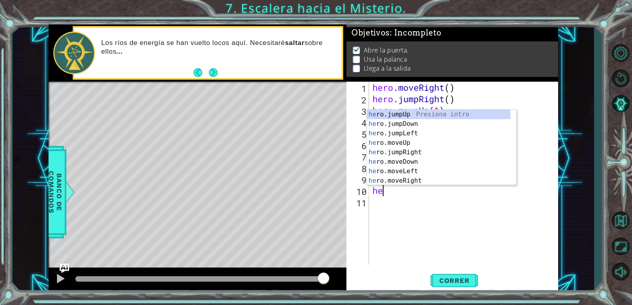
type textarea "he"
click at [430, 111] on div "he ro.jumpUp Presiona intro he ro.jumpDown Presiona intro he ro.jumpLeft Presio…" at bounding box center [438, 157] width 143 height 95
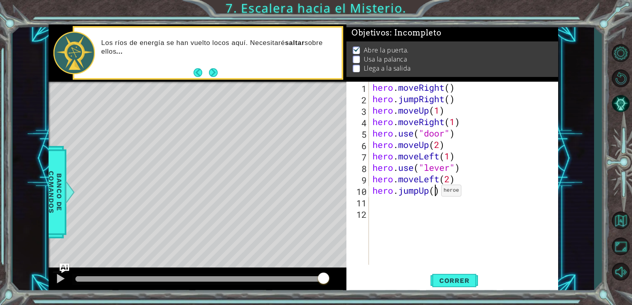
click at [434, 193] on div "hero . moveRight ( ) hero . jumpRight ( ) hero . moveUp ( 1 ) hero . moveRight …" at bounding box center [465, 185] width 189 height 206
type textarea "hero.jumpUp(2)"
click at [398, 209] on div "hero . moveRight ( ) hero . jumpRight ( ) hero . moveUp ( 1 ) hero . moveRight …" at bounding box center [465, 185] width 189 height 206
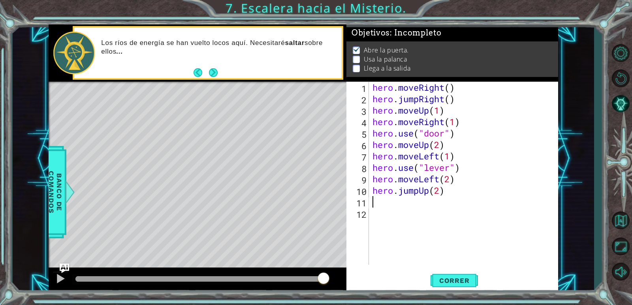
click at [396, 206] on div "hero . moveRight ( ) hero . jumpRight ( ) hero . moveUp ( 1 ) hero . moveRight …" at bounding box center [465, 185] width 189 height 206
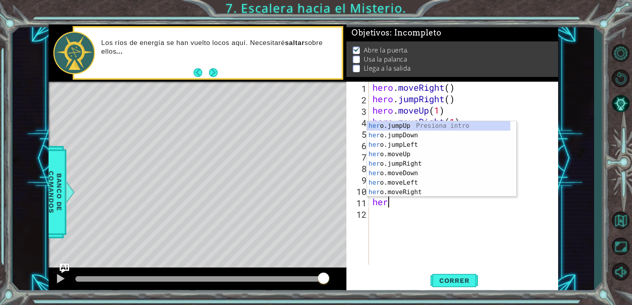
scroll to position [0, 0]
click at [408, 191] on div "hero .jumpUp Presiona intro hero .jumpDown Presiona intro hero .jumpLeft Presio…" at bounding box center [438, 168] width 143 height 95
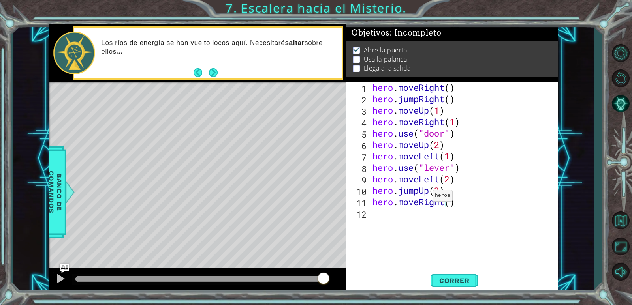
scroll to position [0, 4]
type textarea "hero.moveRight(3)"
click at [443, 279] on span "Correr" at bounding box center [454, 281] width 46 height 8
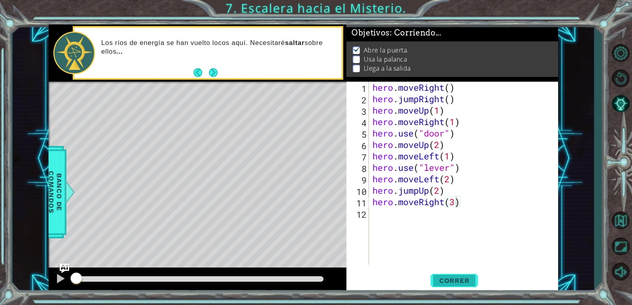
click at [443, 279] on span "Correr" at bounding box center [454, 281] width 46 height 8
click at [445, 280] on span "Correr" at bounding box center [454, 281] width 46 height 8
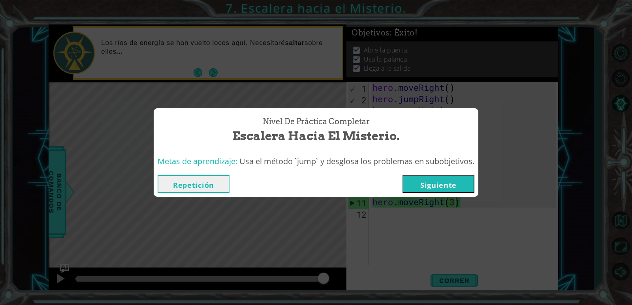
click at [445, 186] on button "Siguiente" at bounding box center [438, 184] width 72 height 18
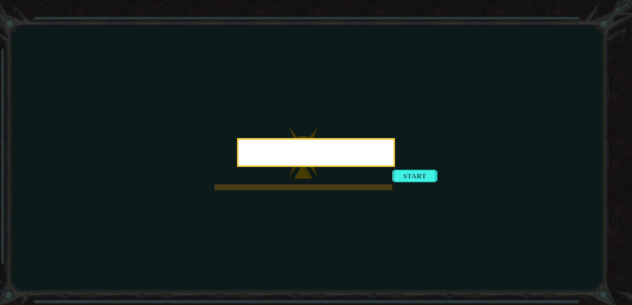
click at [395, 167] on div at bounding box center [316, 152] width 158 height 29
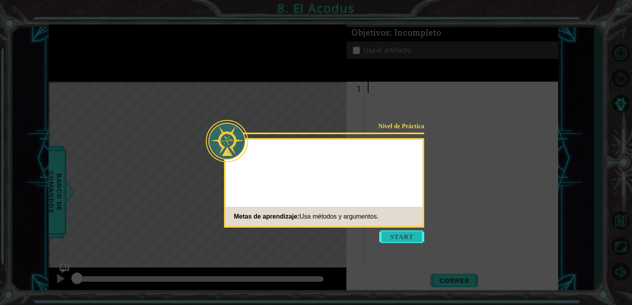
click at [415, 236] on button "Start" at bounding box center [401, 237] width 45 height 13
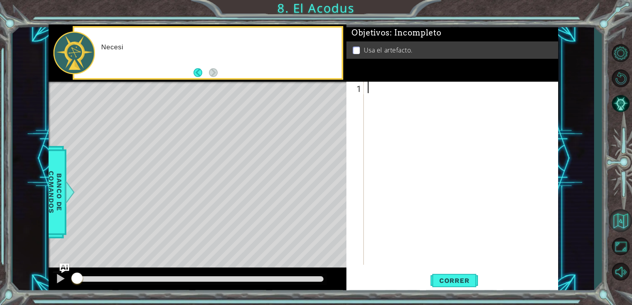
click at [620, 220] on button "Volver al Mapa" at bounding box center [620, 220] width 23 height 23
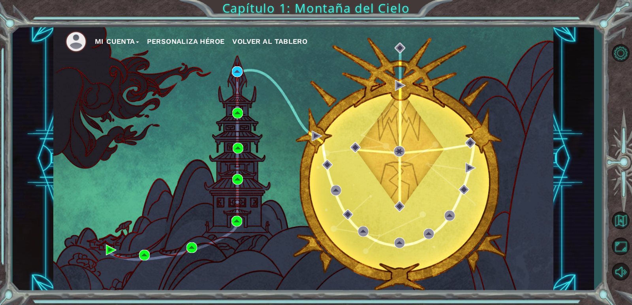
click at [107, 43] on button "Mi Cuenta" at bounding box center [117, 42] width 44 height 12
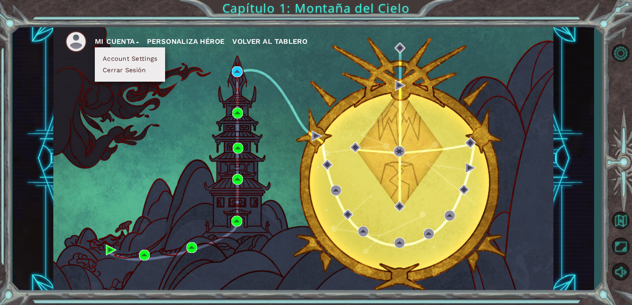
click at [130, 69] on button "Cerrar Sesión" at bounding box center [124, 70] width 48 height 9
